Goal: Find specific page/section: Find specific page/section

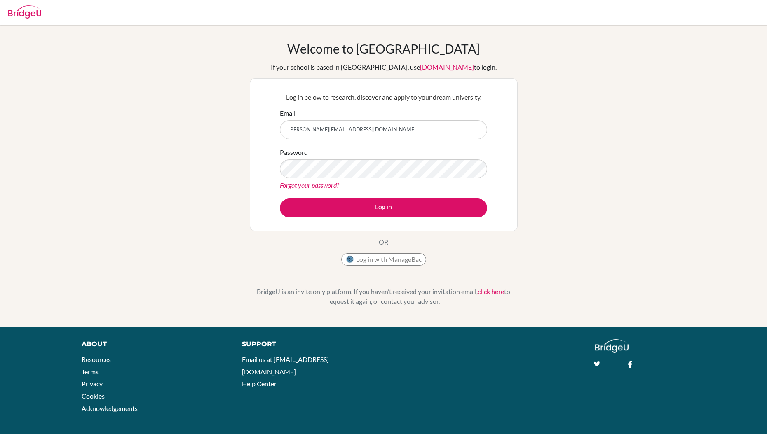
click at [428, 129] on input "[PERSON_NAME][EMAIL_ADDRESS][DOMAIN_NAME]" at bounding box center [383, 129] width 207 height 19
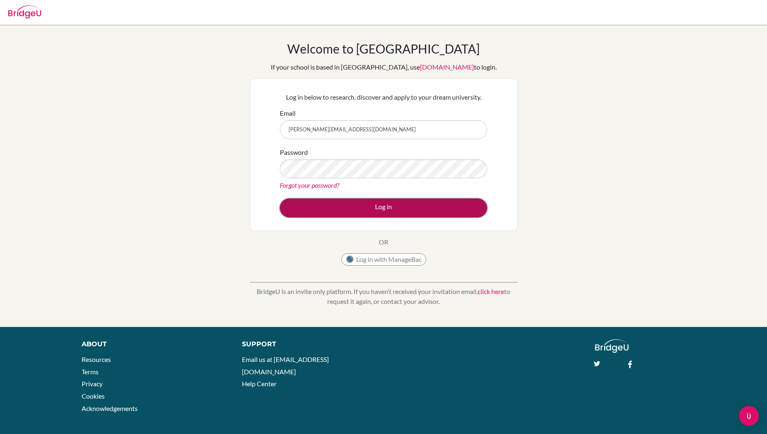
click at [353, 199] on button "Log in" at bounding box center [383, 208] width 207 height 19
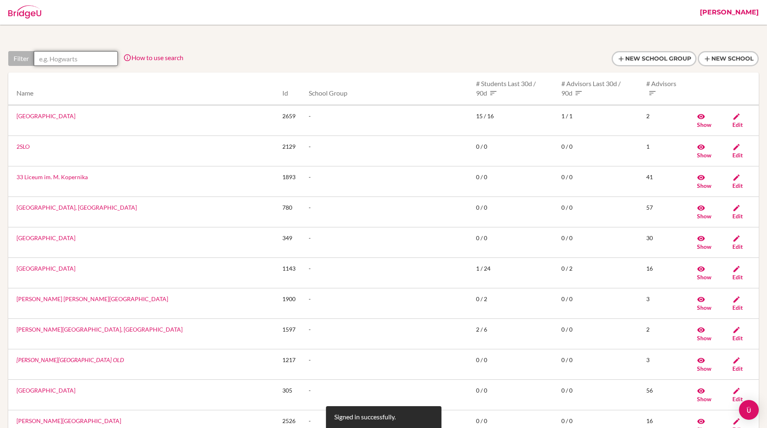
click at [87, 61] on input "text" at bounding box center [76, 58] width 84 height 15
type input "h"
